Goal: Task Accomplishment & Management: Use online tool/utility

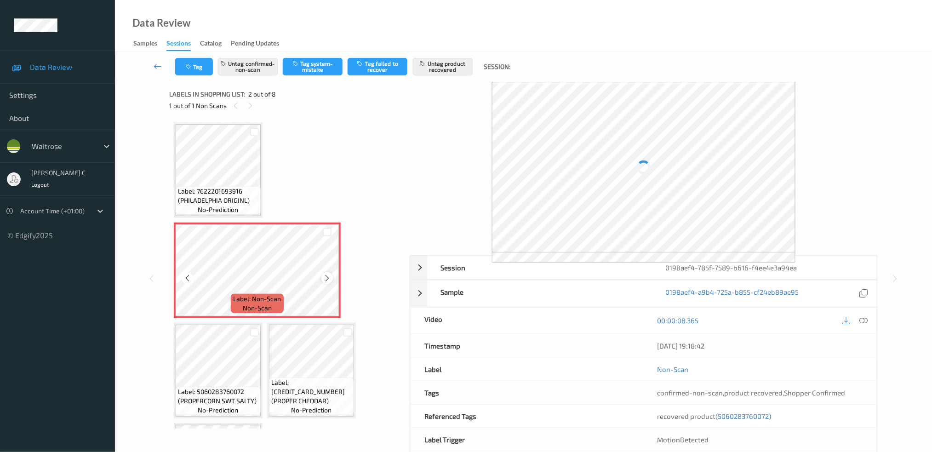
click at [325, 279] on icon at bounding box center [327, 278] width 8 height 8
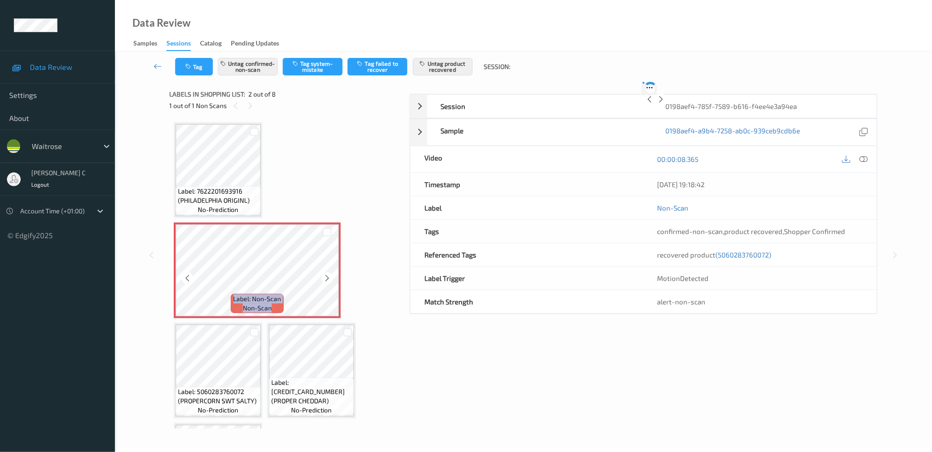
click at [325, 279] on icon at bounding box center [327, 278] width 8 height 8
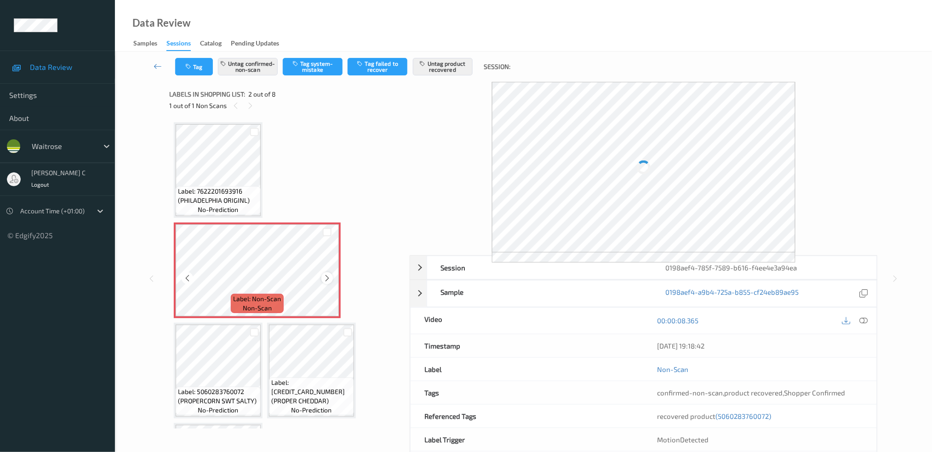
click at [330, 275] on icon at bounding box center [327, 278] width 8 height 8
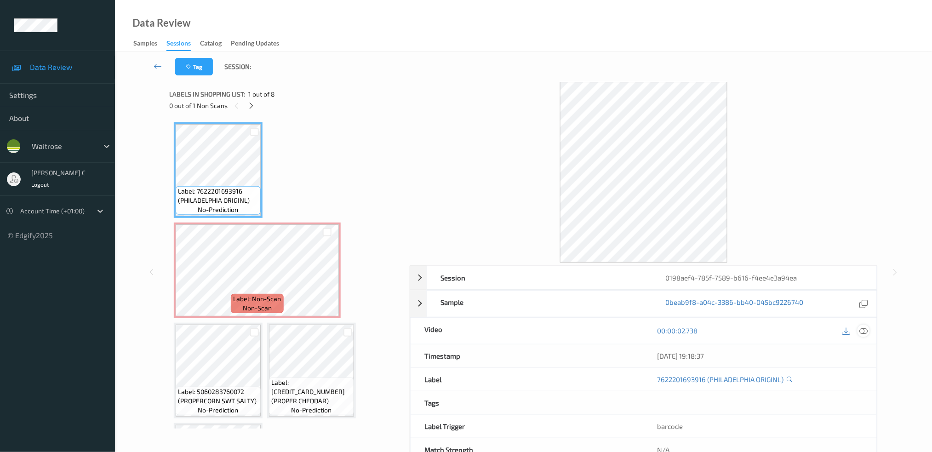
click at [866, 331] on icon at bounding box center [863, 330] width 8 height 8
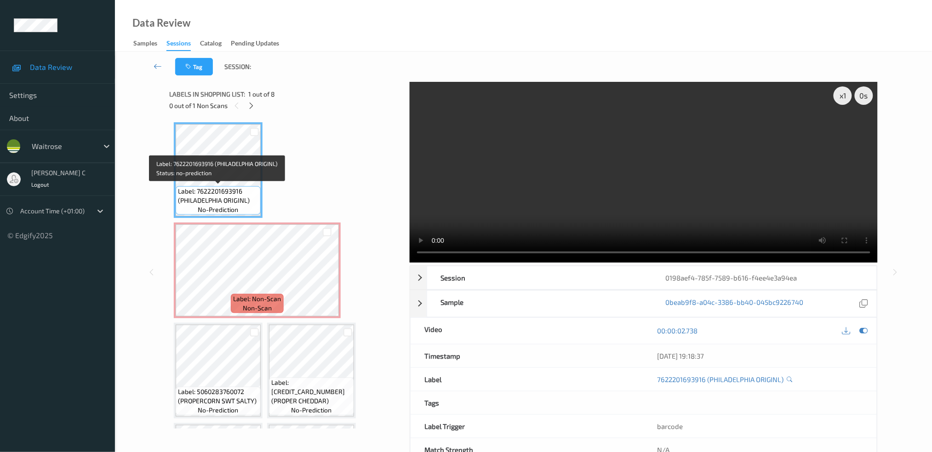
click at [241, 189] on span "Label: 7622201693916 (PHILADELPHIA ORIGINL)" at bounding box center [218, 196] width 80 height 18
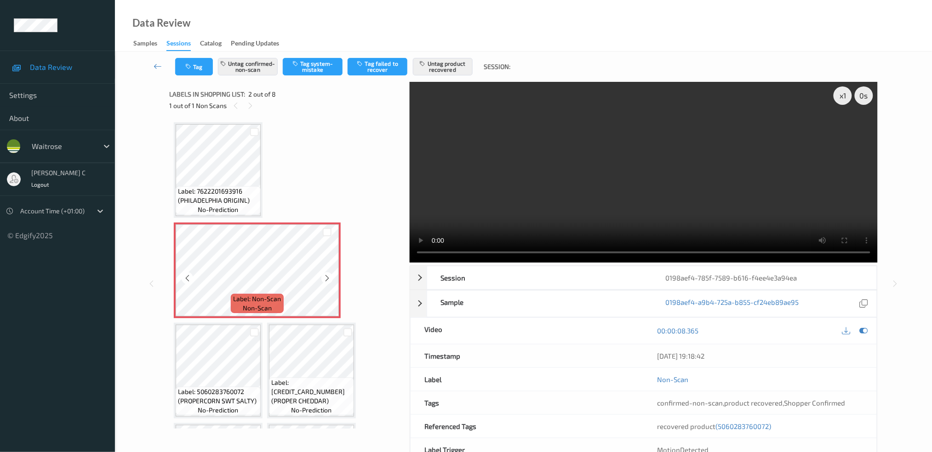
scroll to position [61, 0]
